Goal: Find specific fact: Find specific page/section

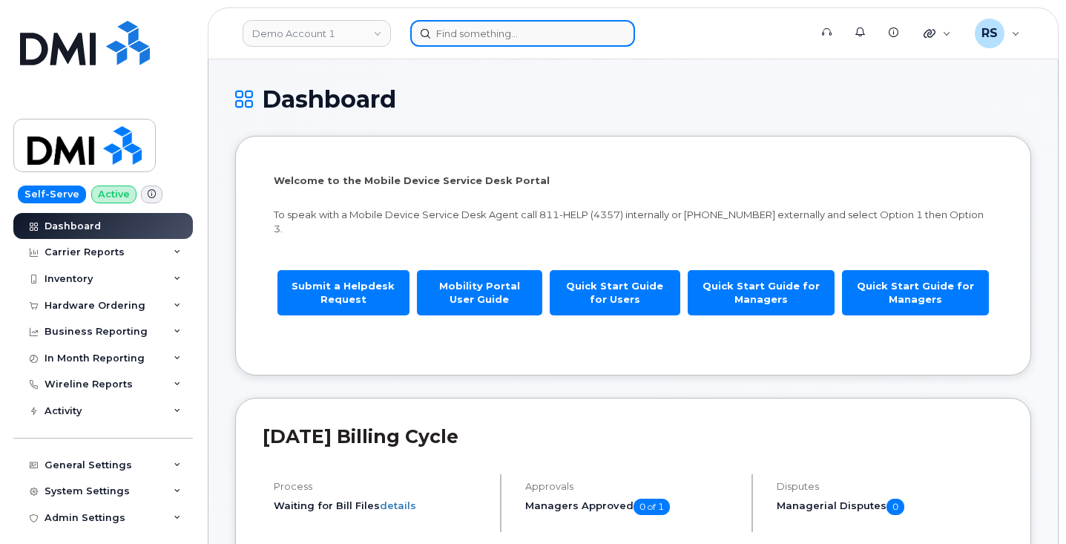
click at [456, 34] on input at bounding box center [522, 33] width 225 height 27
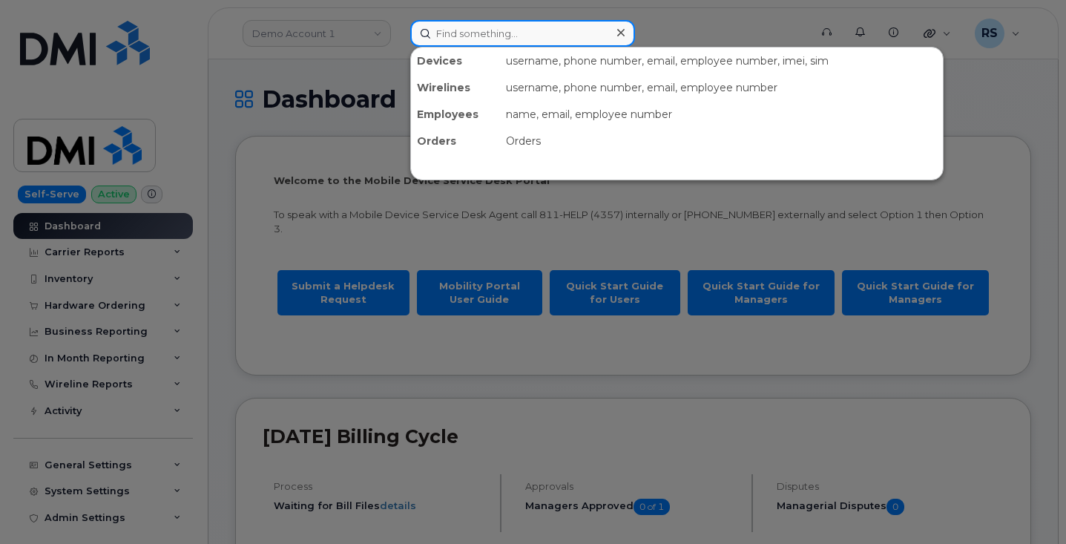
paste input "Anglophone South School"
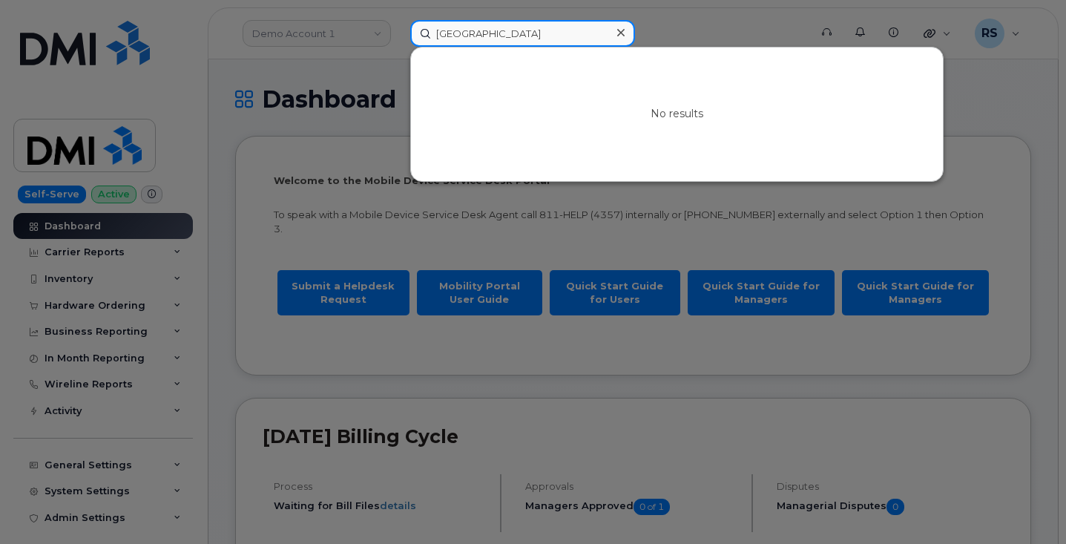
type input "Anglophone South School"
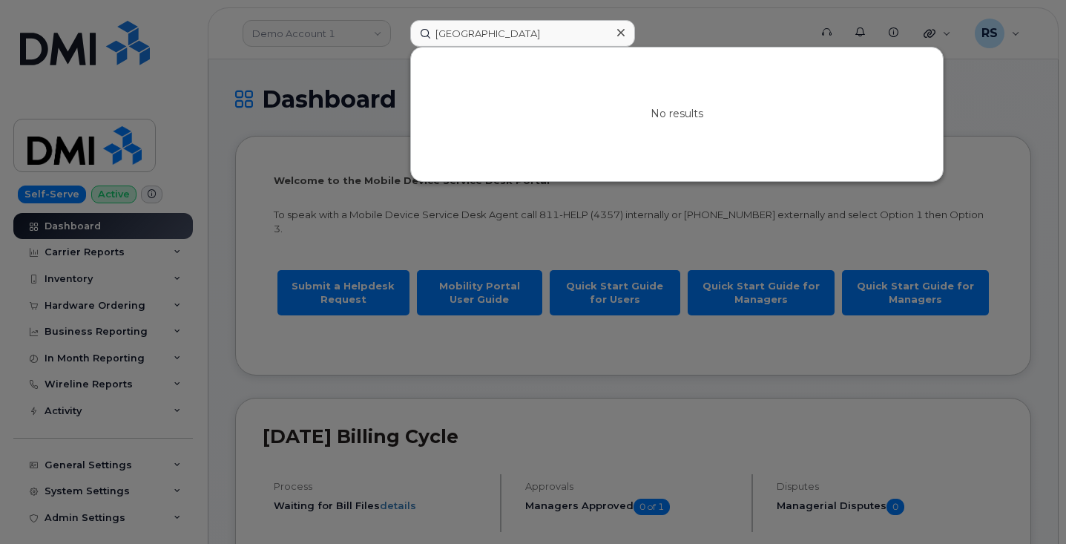
click at [617, 34] on icon at bounding box center [620, 32] width 7 height 7
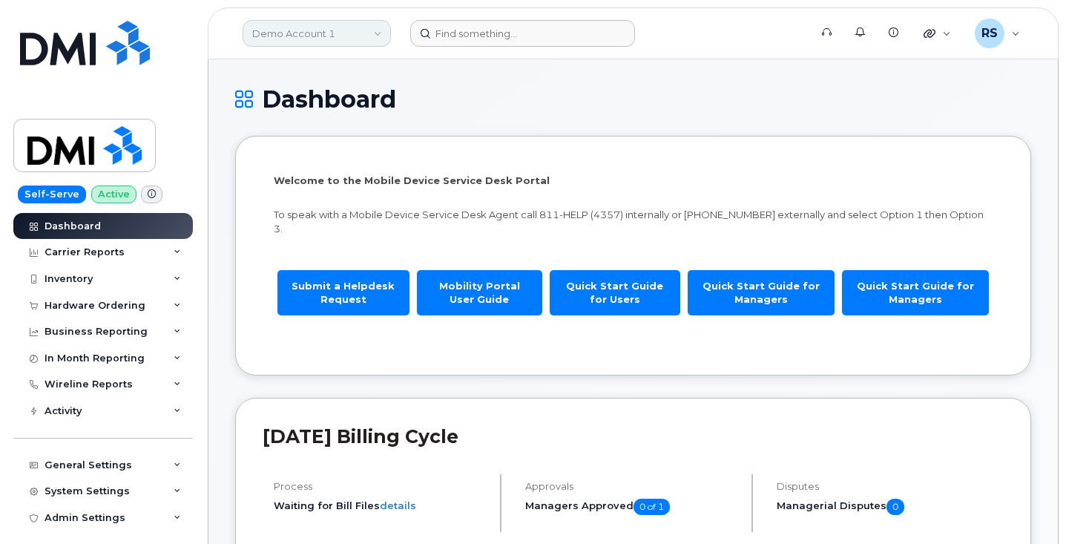
click at [378, 30] on link "Demo Account 1" at bounding box center [317, 33] width 148 height 27
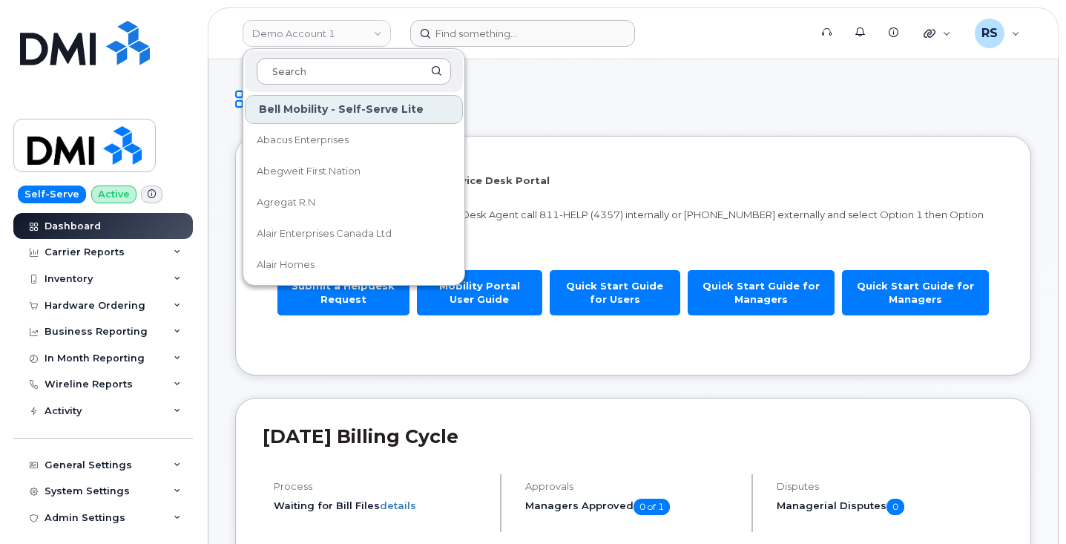
click at [279, 71] on input at bounding box center [354, 71] width 194 height 27
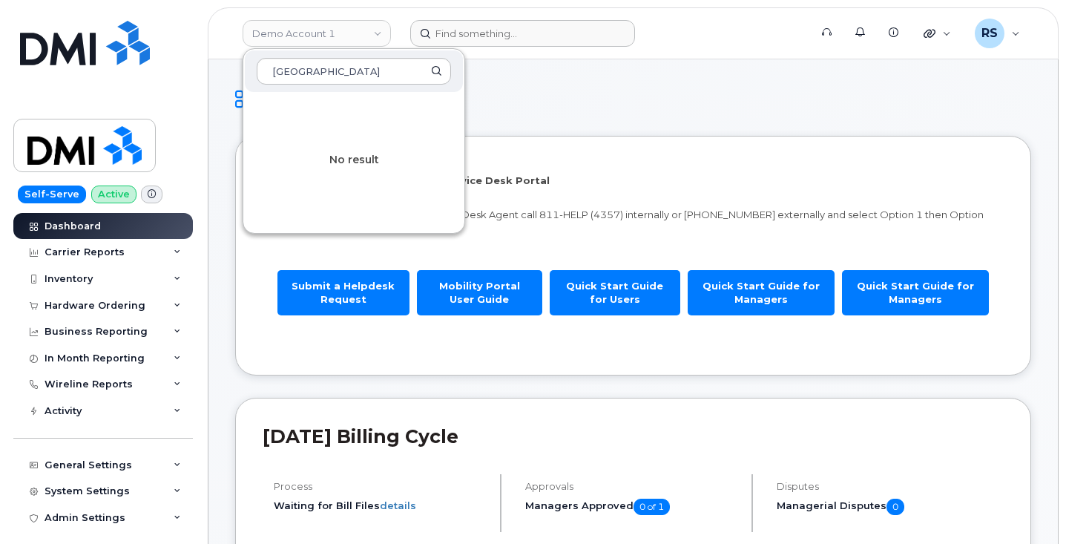
type input "Anglophone South School"
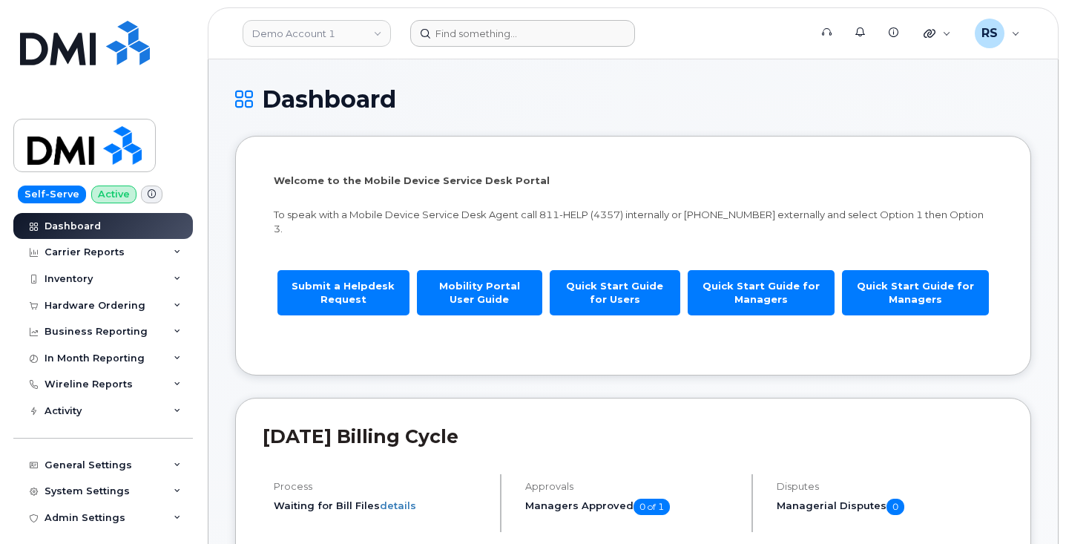
click at [271, 29] on link "Demo Account 1" at bounding box center [317, 33] width 148 height 27
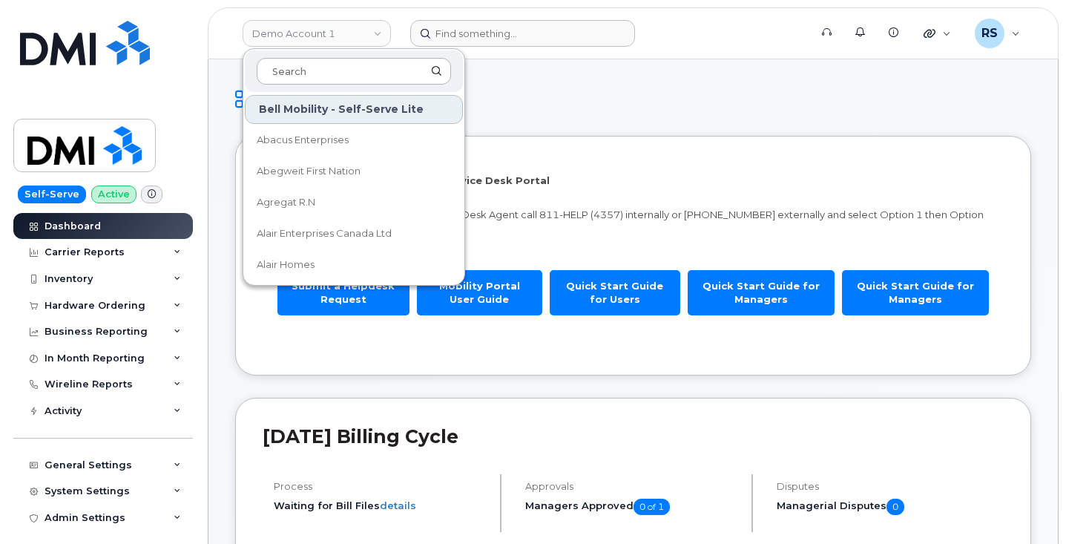
click at [289, 73] on input at bounding box center [354, 71] width 194 height 27
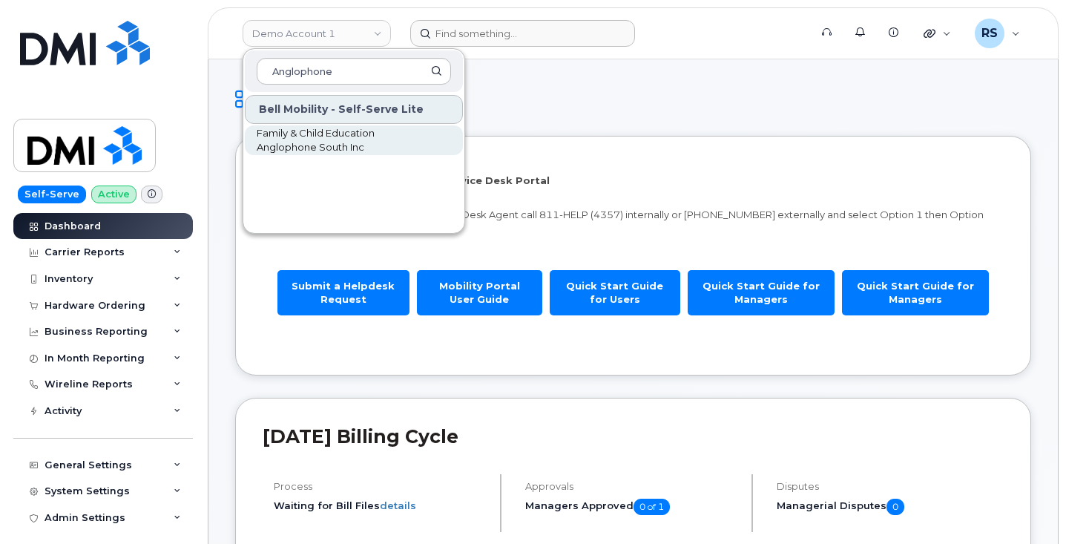
type input "Anglophone"
click at [321, 134] on span "Family & Child Education Anglophone South Inc" at bounding box center [342, 140] width 171 height 29
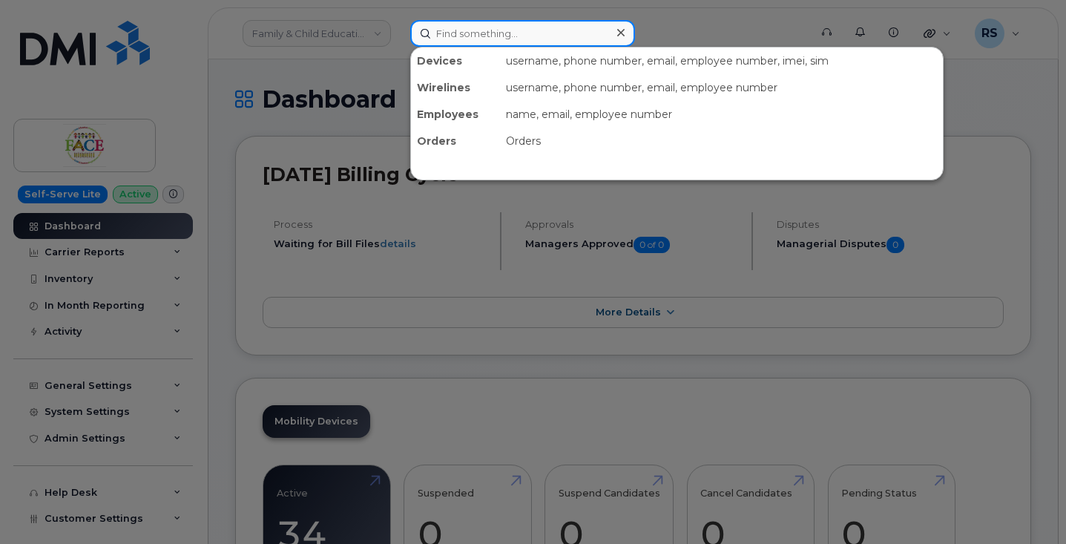
click at [450, 29] on input at bounding box center [522, 33] width 225 height 27
paste input "(903) 714-5381"
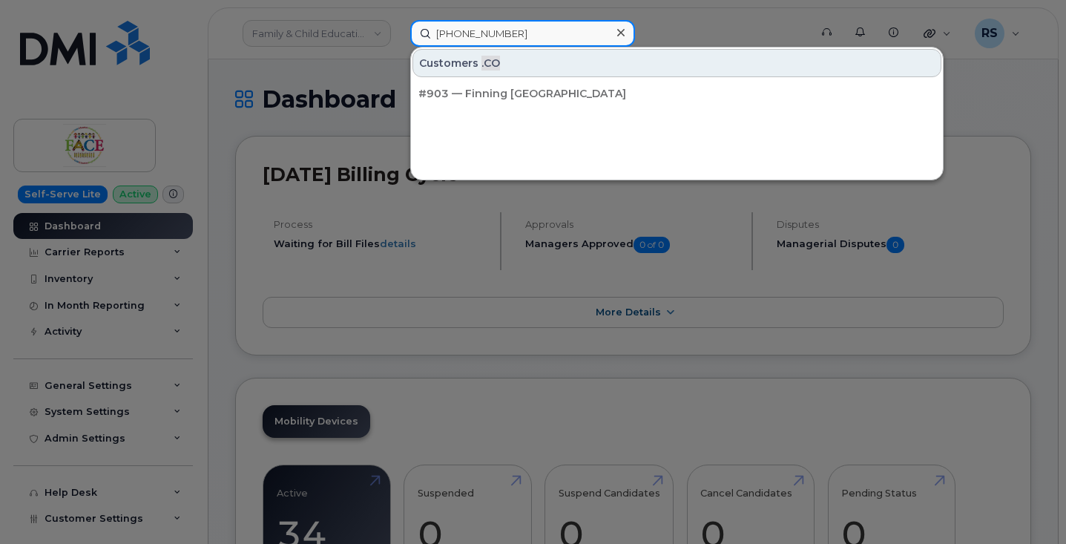
type input "(903) 714-5381"
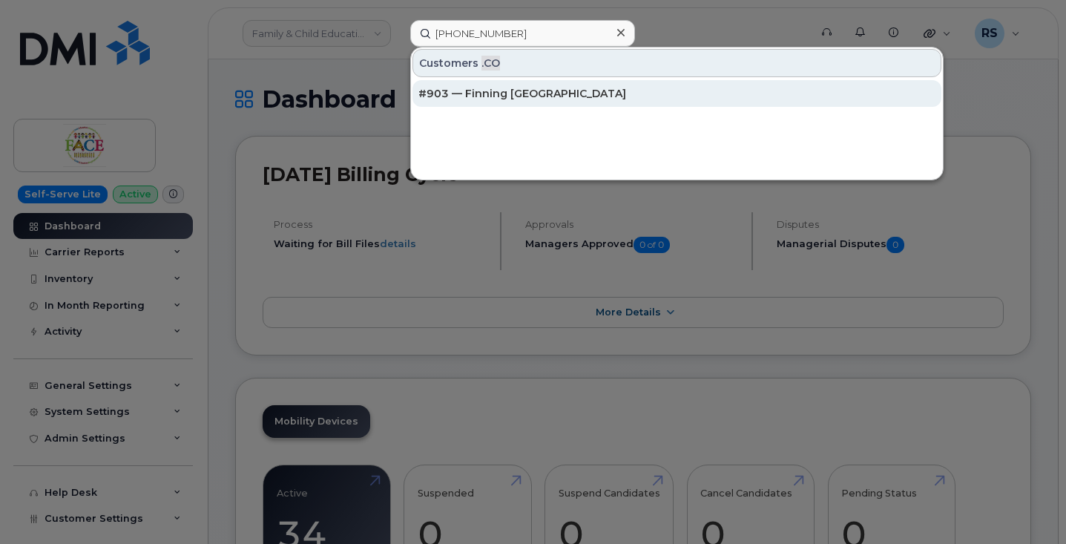
click at [469, 94] on div "#903 — Finning Bolivia" at bounding box center [677, 93] width 517 height 15
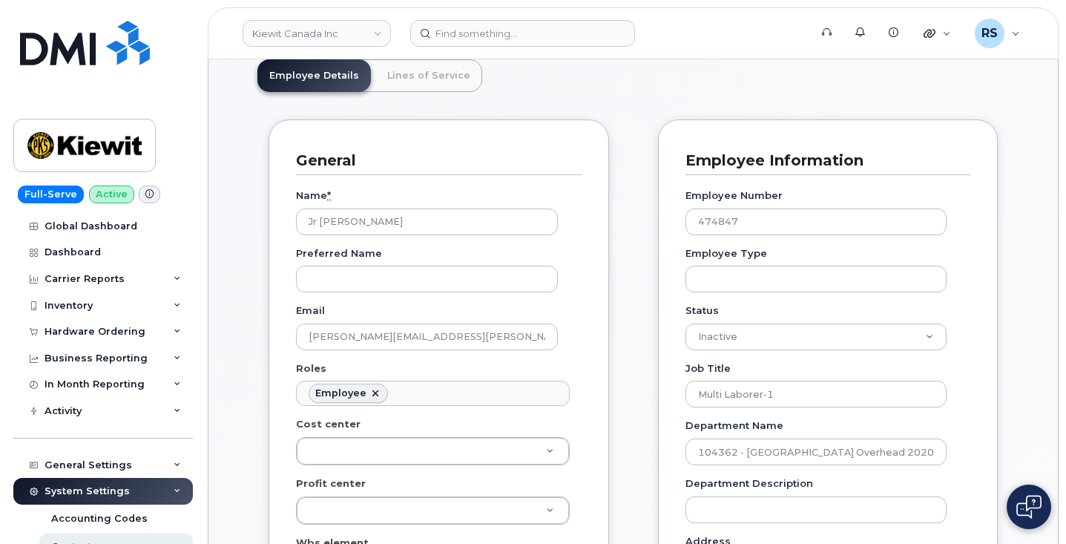
scroll to position [148, 0]
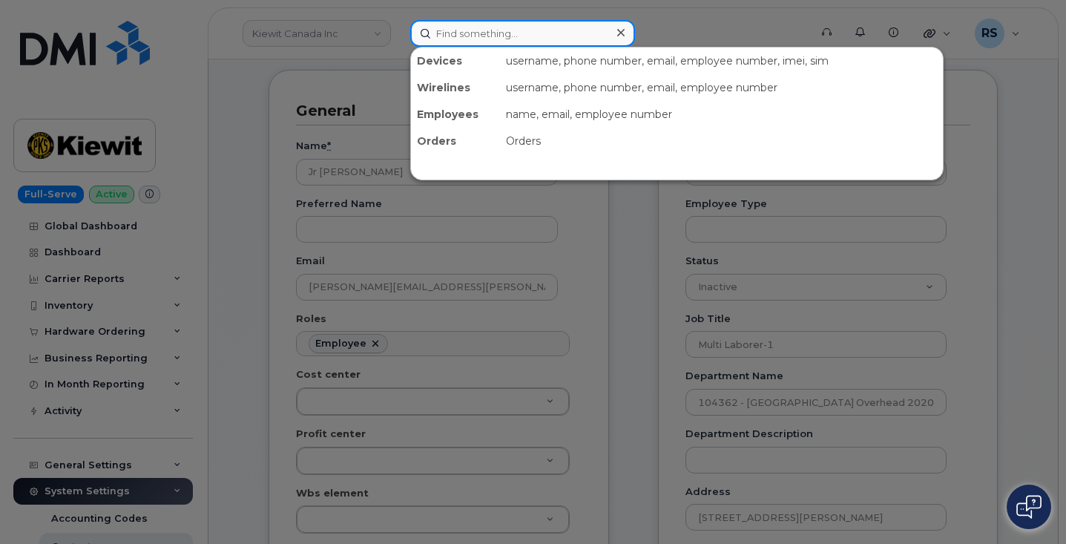
click at [453, 32] on input at bounding box center [522, 33] width 225 height 27
paste input "MIGUEL.GARCIA16@KIEWIT.COM"
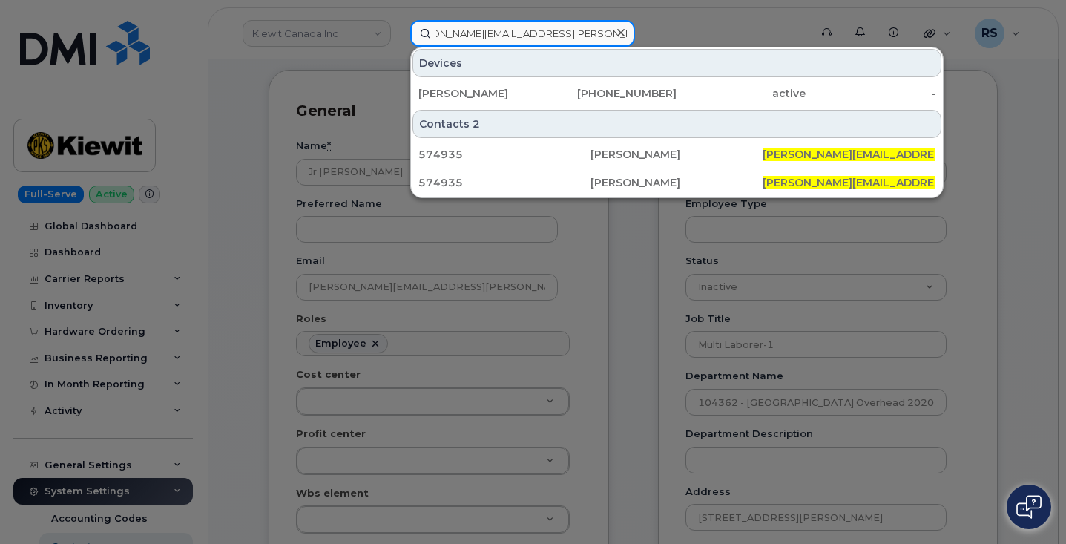
type input "MIGUEL.GARCIA16@KIEWIT.COM"
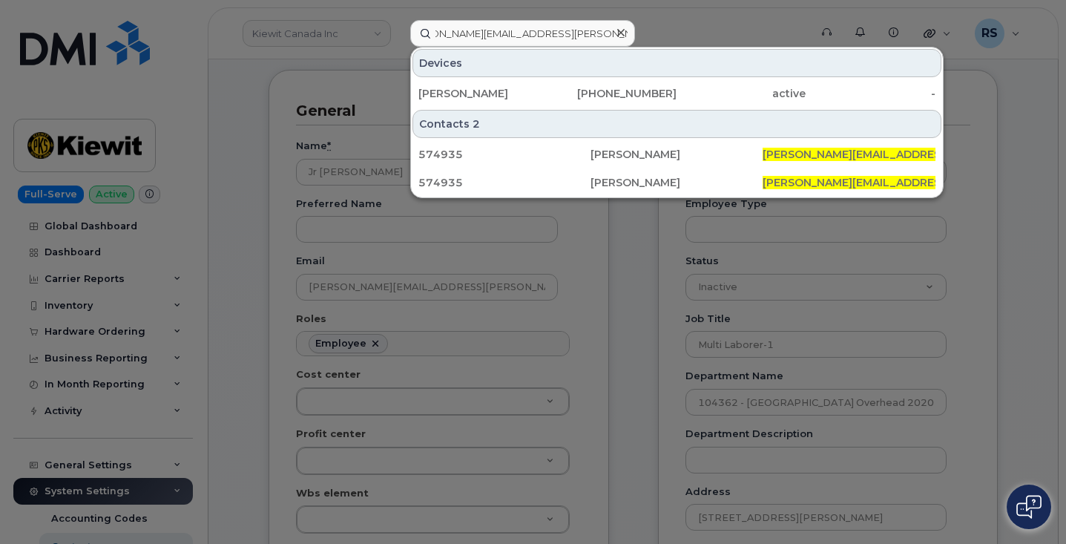
scroll to position [0, 0]
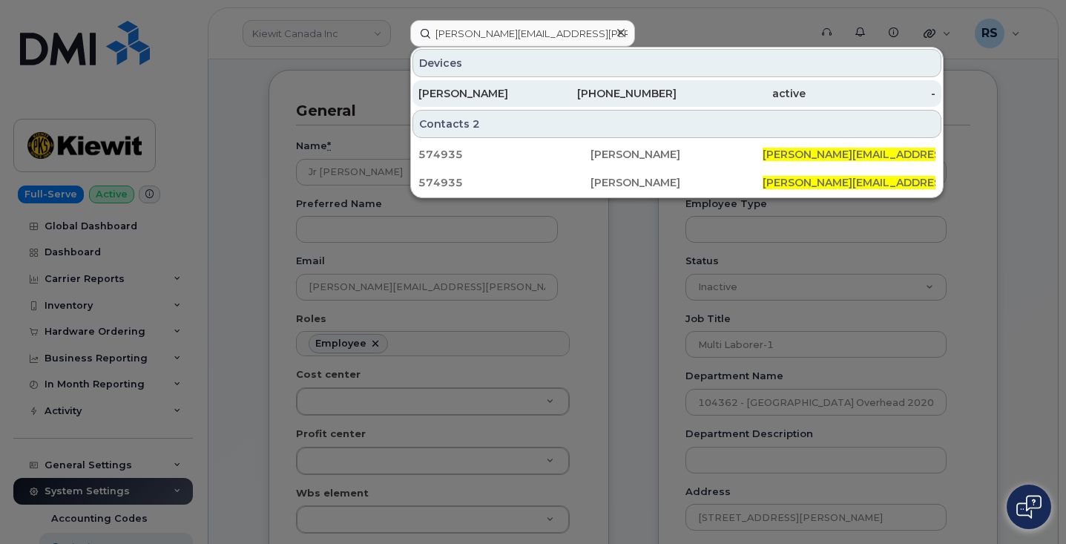
click at [471, 99] on div "[PERSON_NAME]" at bounding box center [483, 93] width 129 height 15
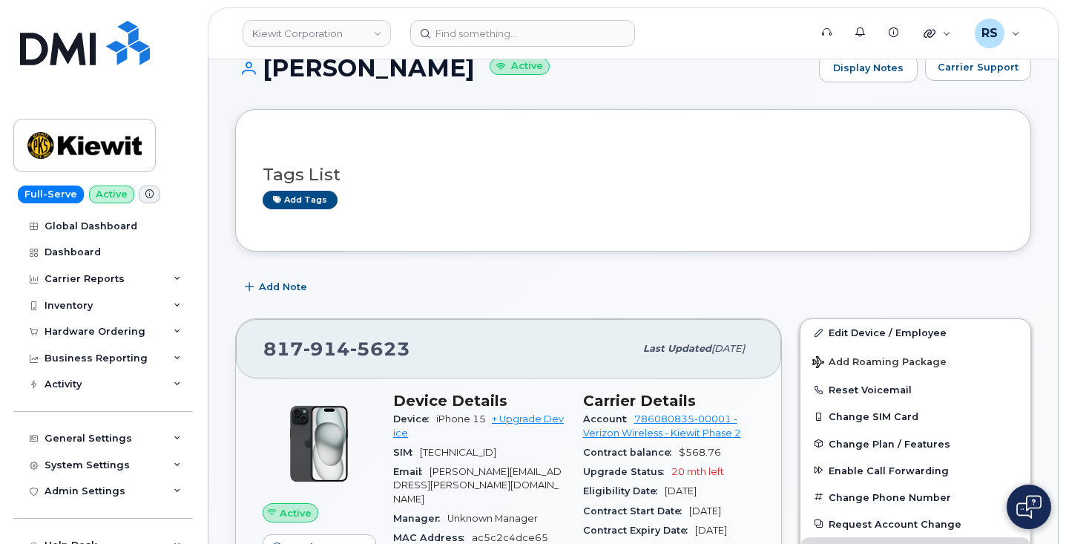
scroll to position [50, 0]
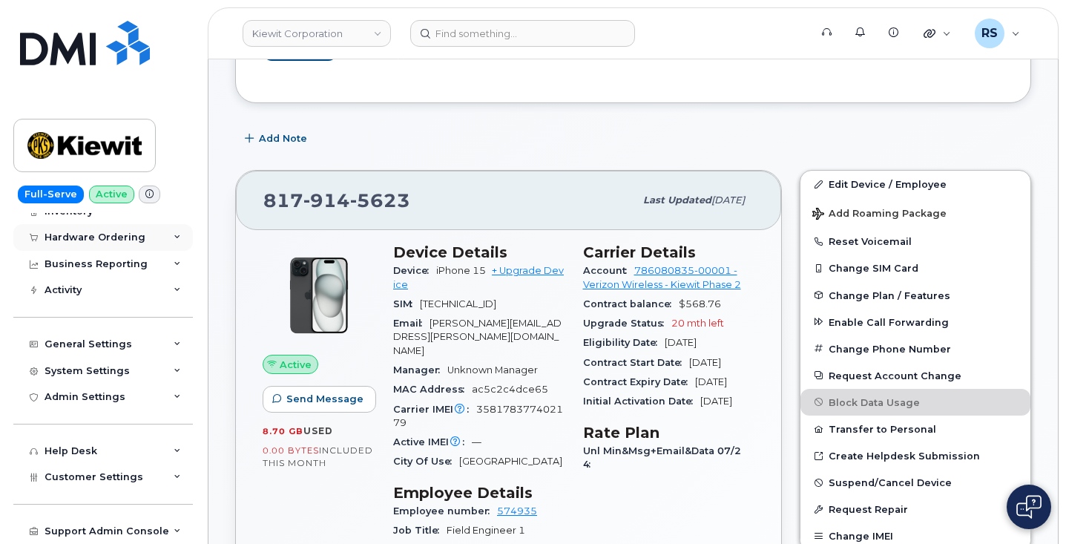
scroll to position [247, 0]
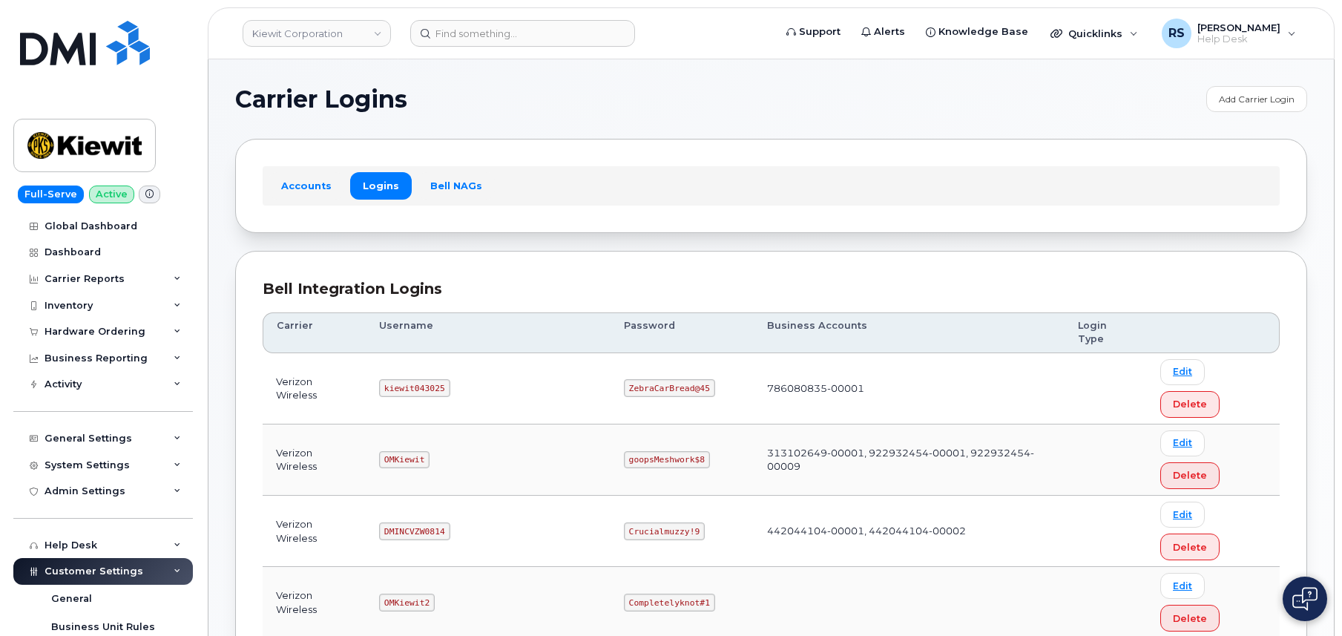
click at [665, 99] on h1 "Carrier Logins" at bounding box center [717, 100] width 964 height 24
drag, startPoint x: 390, startPoint y: 355, endPoint x: 479, endPoint y: 364, distance: 90.2
click at [479, 364] on td "kiewit043025" at bounding box center [488, 388] width 245 height 71
copy code "kiewit043025"
drag, startPoint x: 580, startPoint y: 357, endPoint x: 668, endPoint y: 361, distance: 87.7
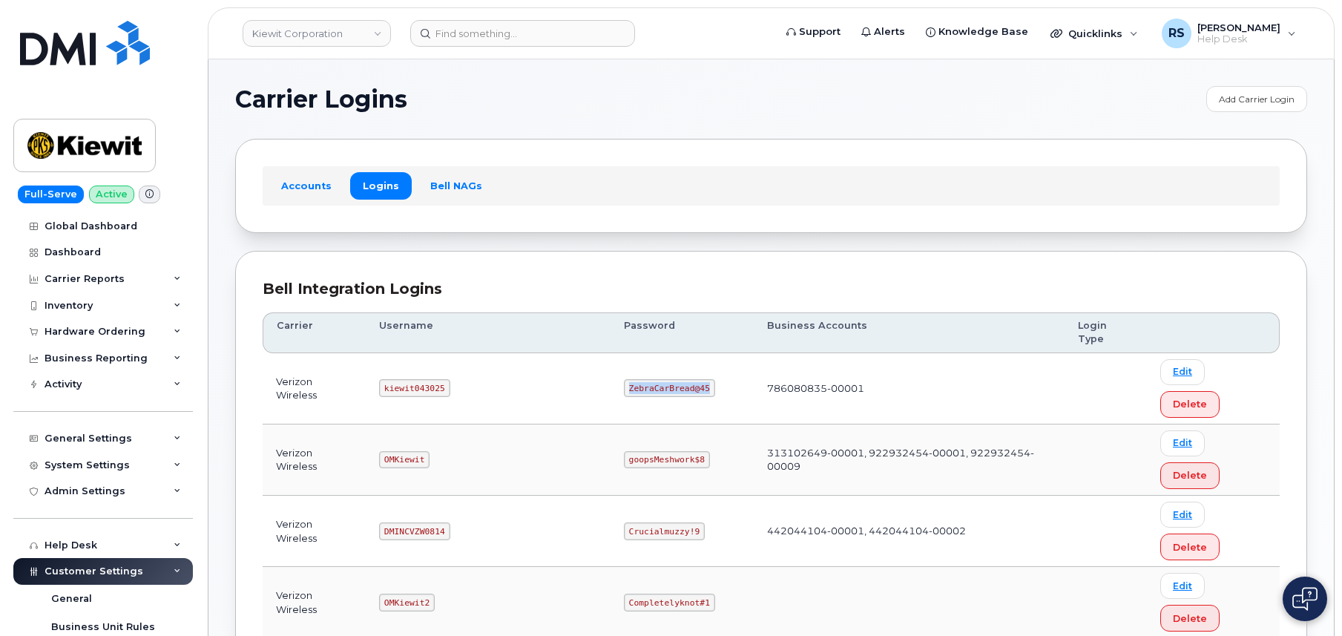
click at [668, 361] on td "ZebraCarBread@45" at bounding box center [682, 388] width 143 height 71
copy code "ZebraCarBread@45"
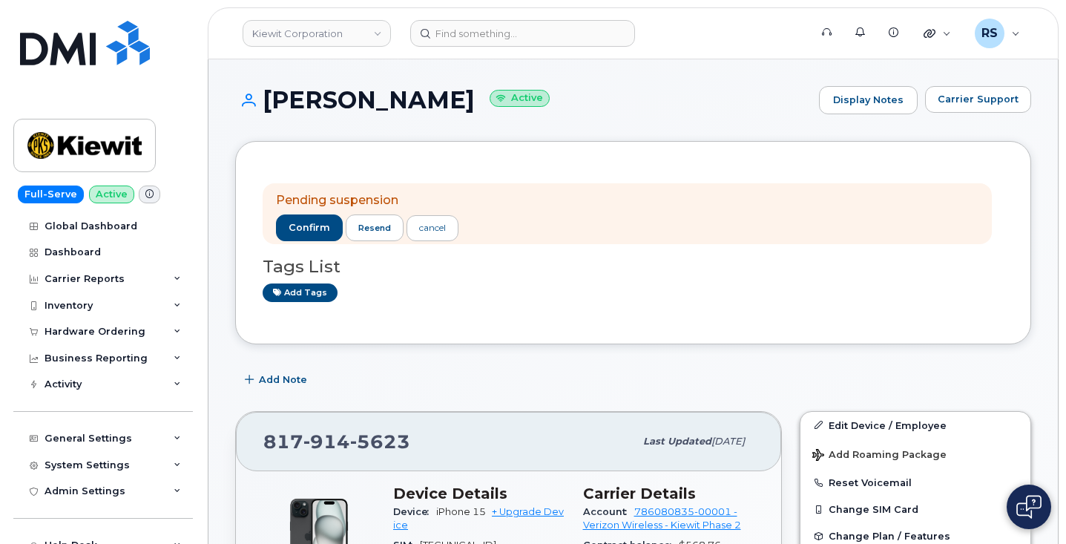
click at [537, 295] on div "Add tags" at bounding box center [627, 292] width 729 height 19
